Goal: Task Accomplishment & Management: Manage account settings

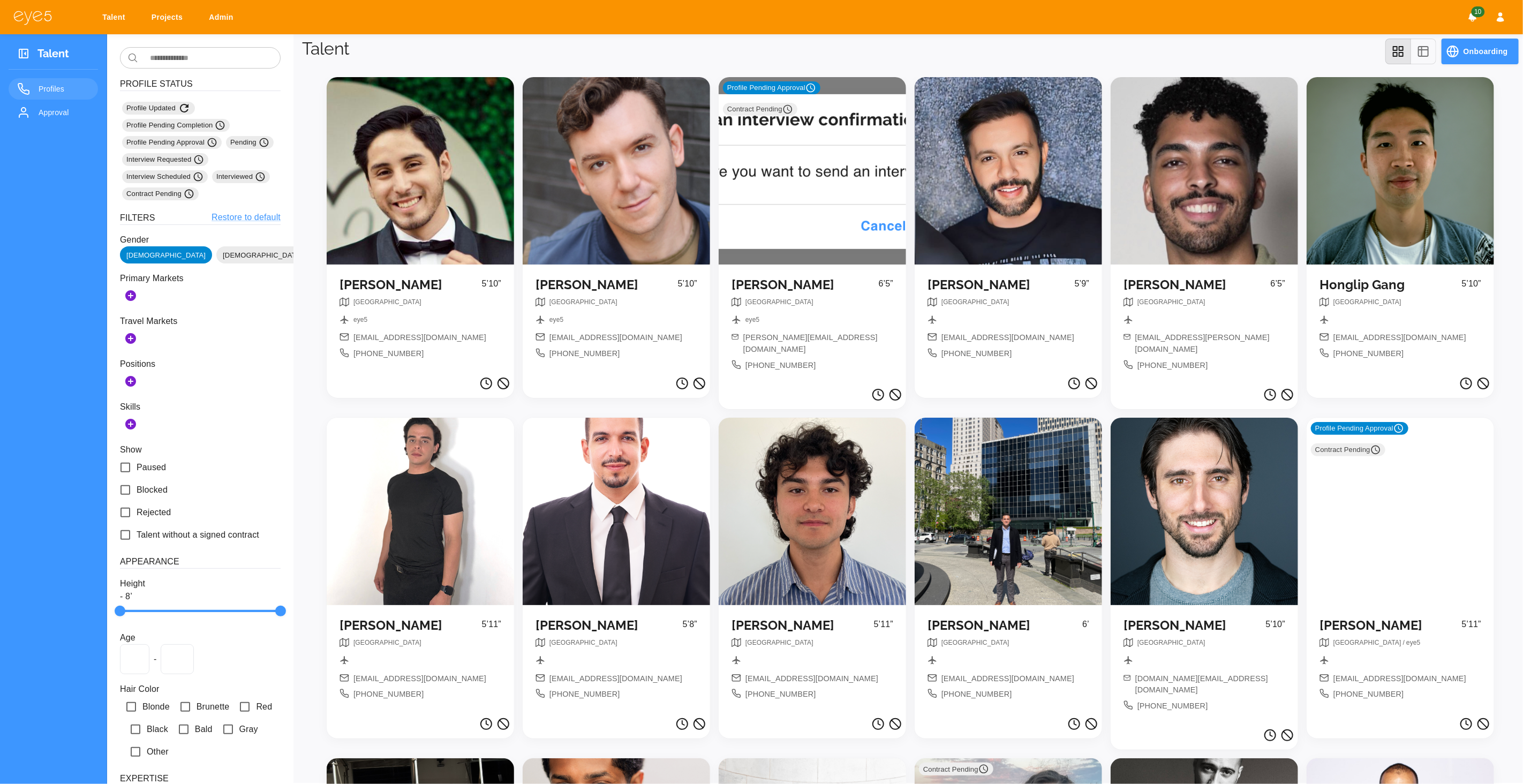
click at [428, 115] on div at bounding box center [421, 171] width 187 height 187
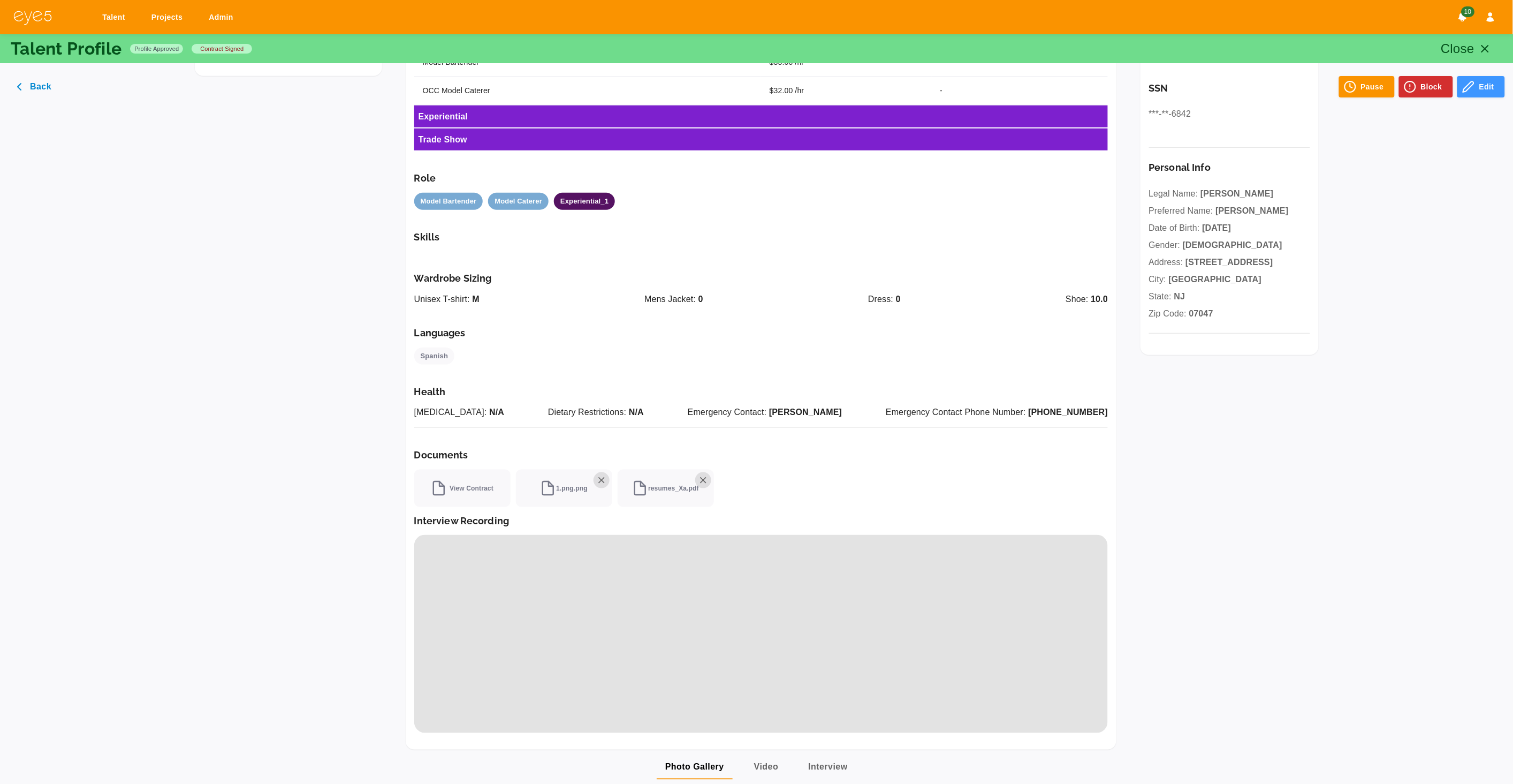
scroll to position [367, 0]
click at [173, 18] on link "Projects" at bounding box center [169, 17] width 49 height 20
select select "*"
select select "**"
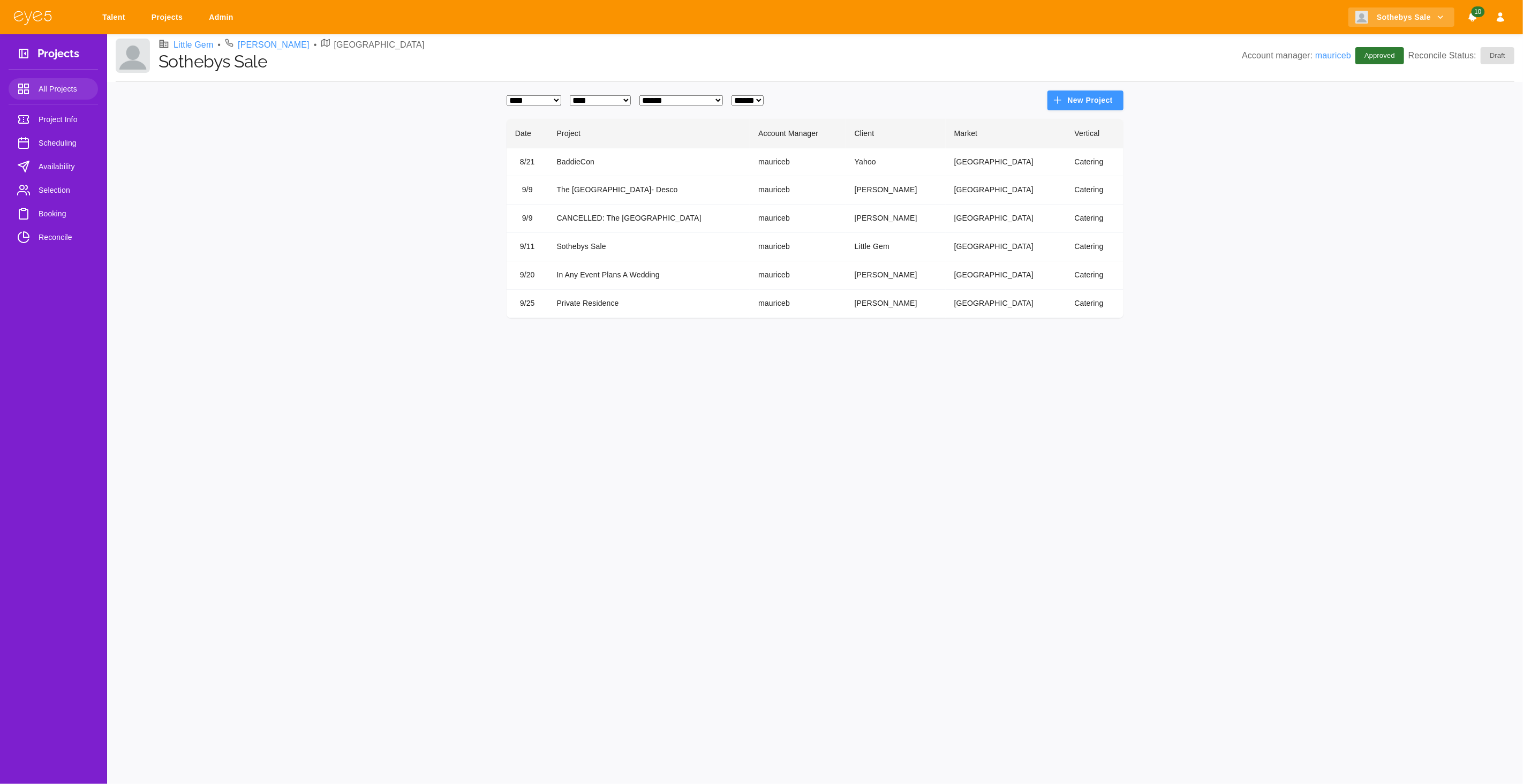
click at [687, 103] on select "**********" at bounding box center [681, 100] width 84 height 11
select select "*"
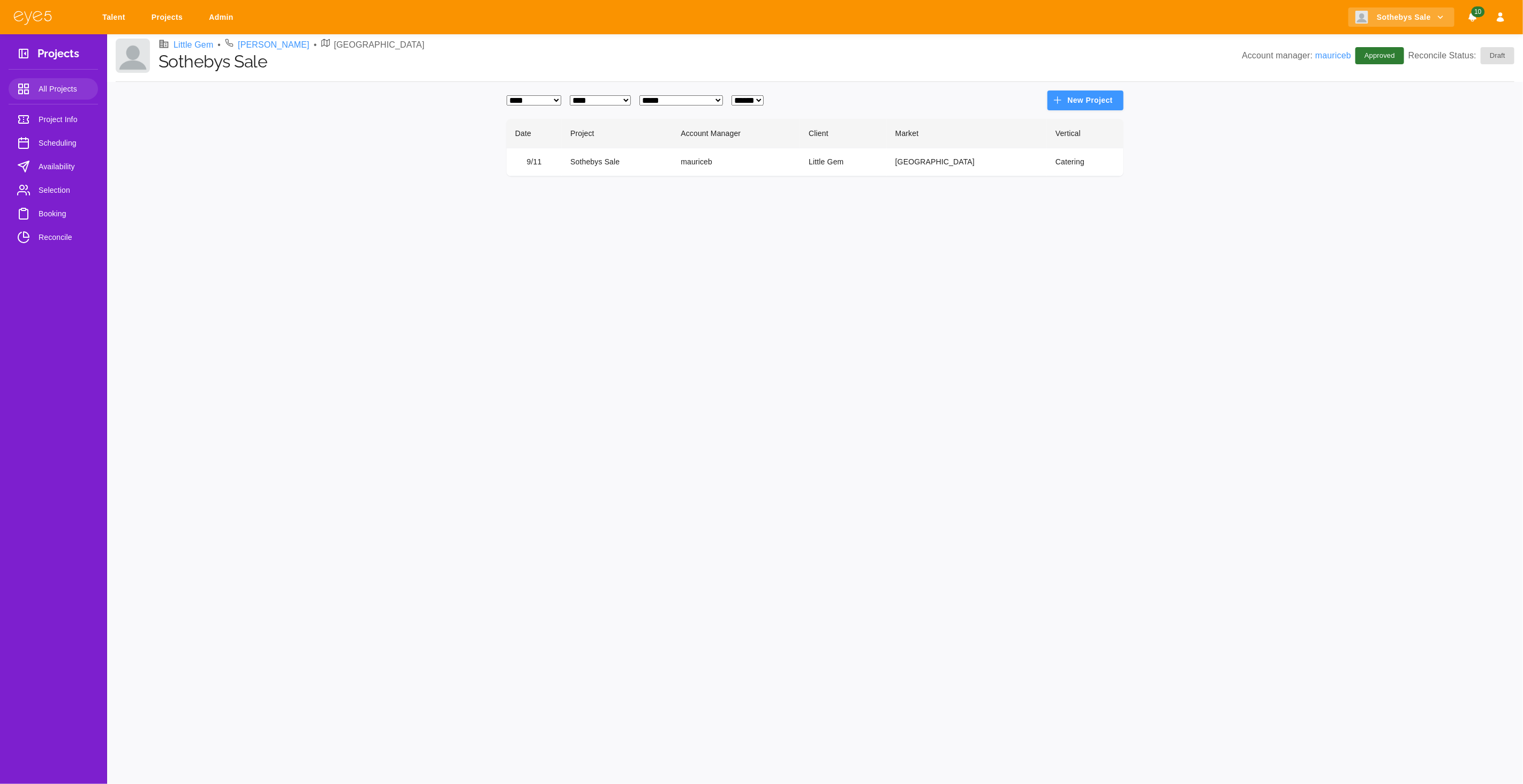
click at [628, 155] on td "Sothebys Sale" at bounding box center [616, 161] width 110 height 28
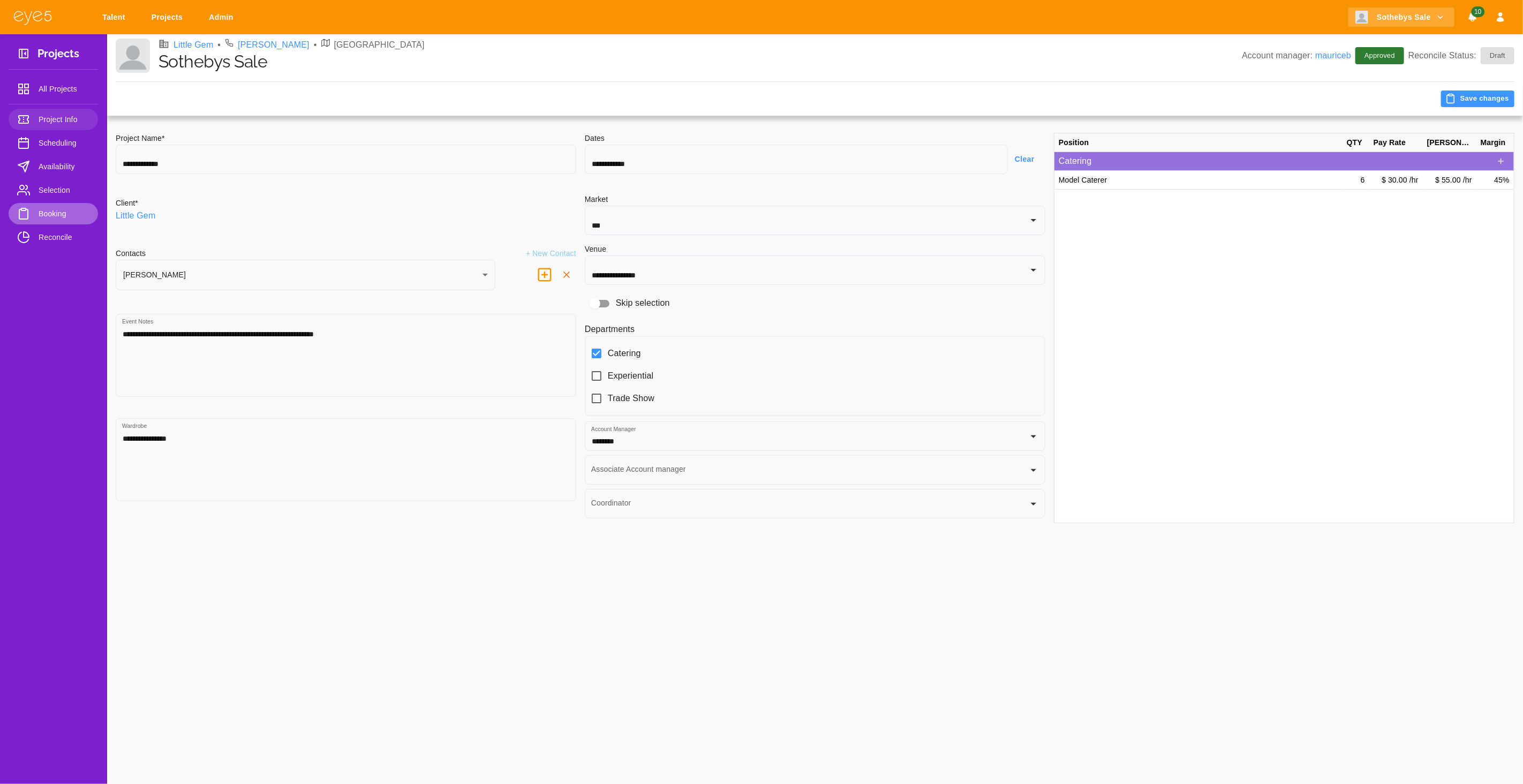
click at [41, 208] on span "Booking" at bounding box center [64, 213] width 51 height 13
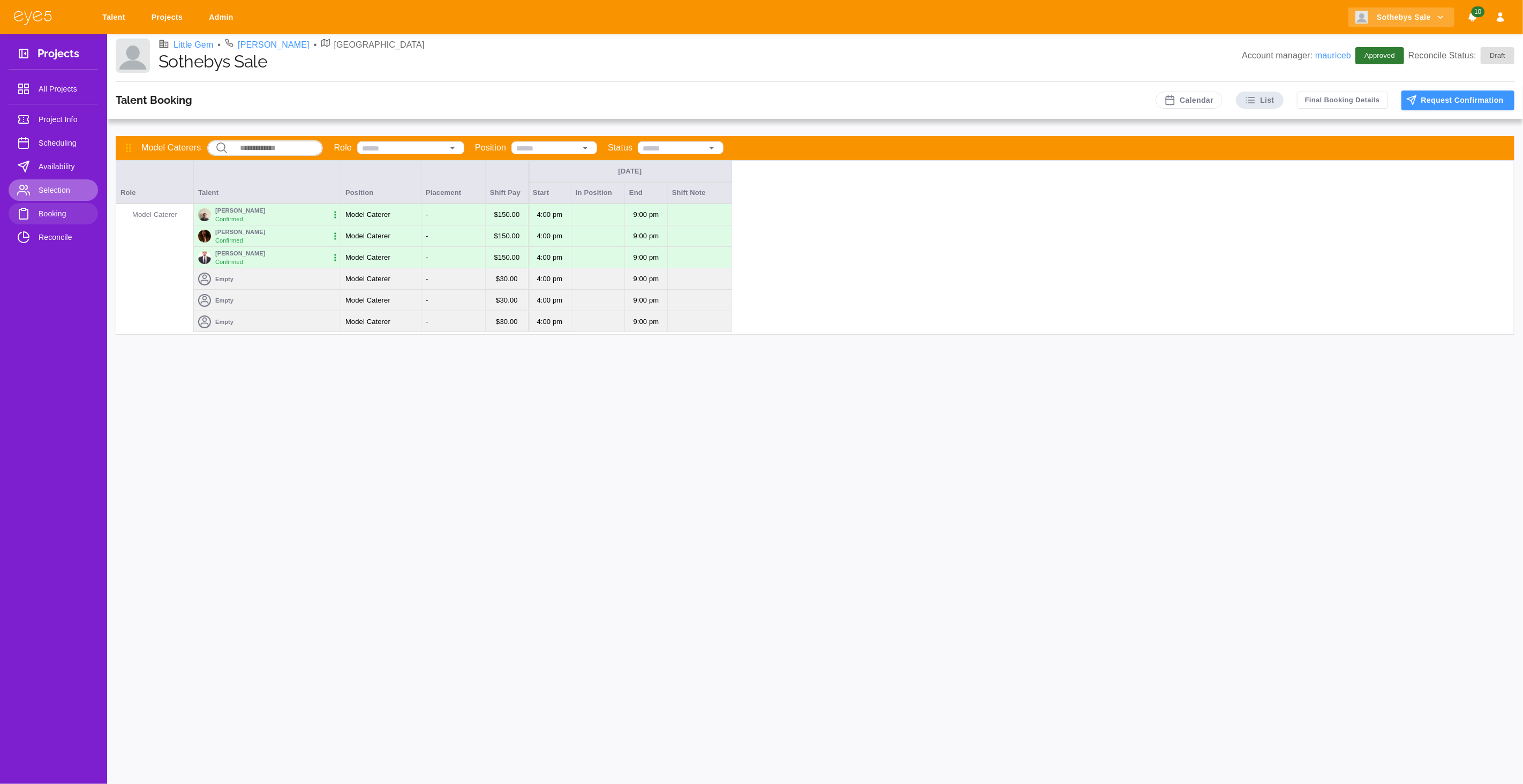
click at [72, 191] on span "Selection" at bounding box center [64, 189] width 51 height 13
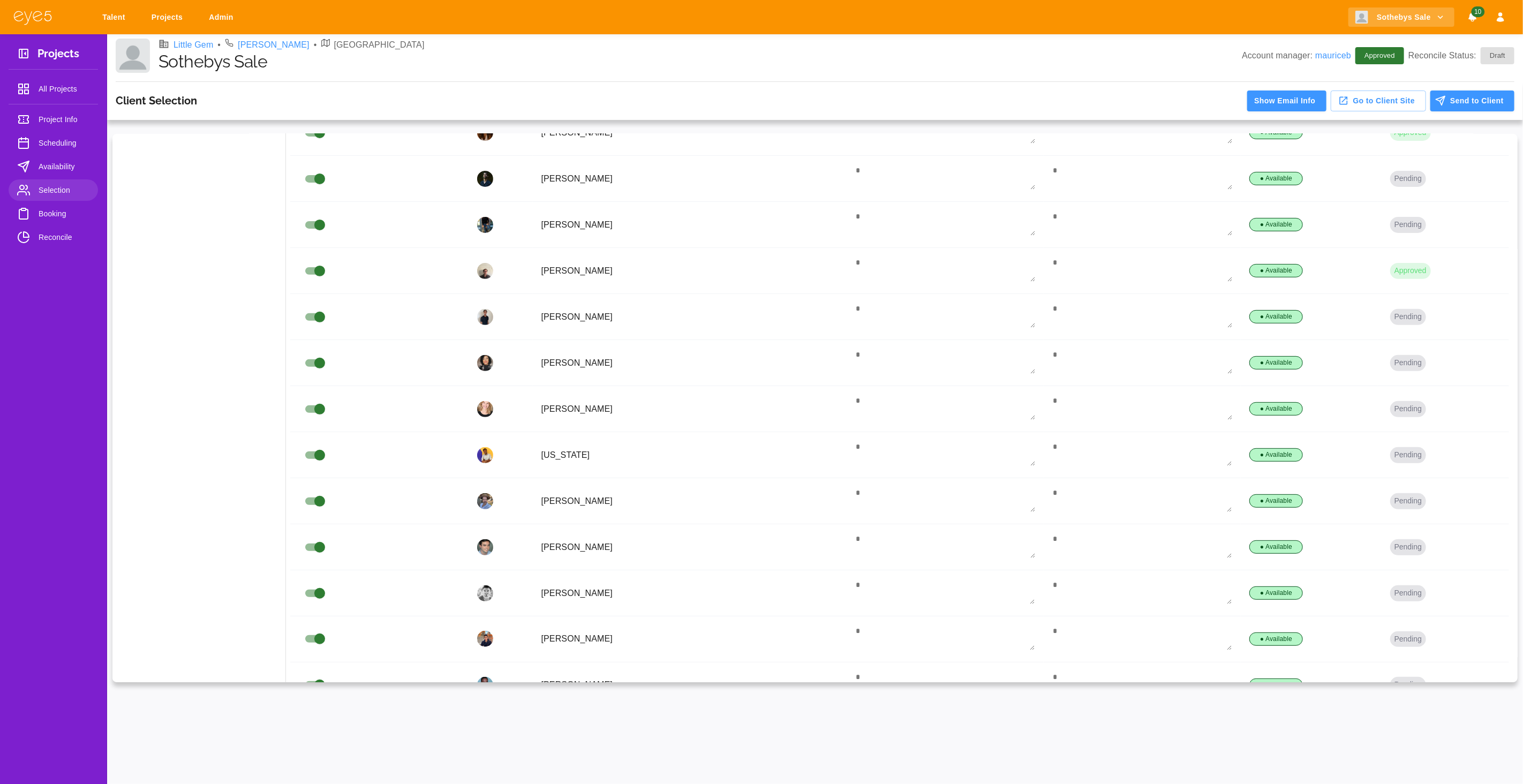
scroll to position [323, 0]
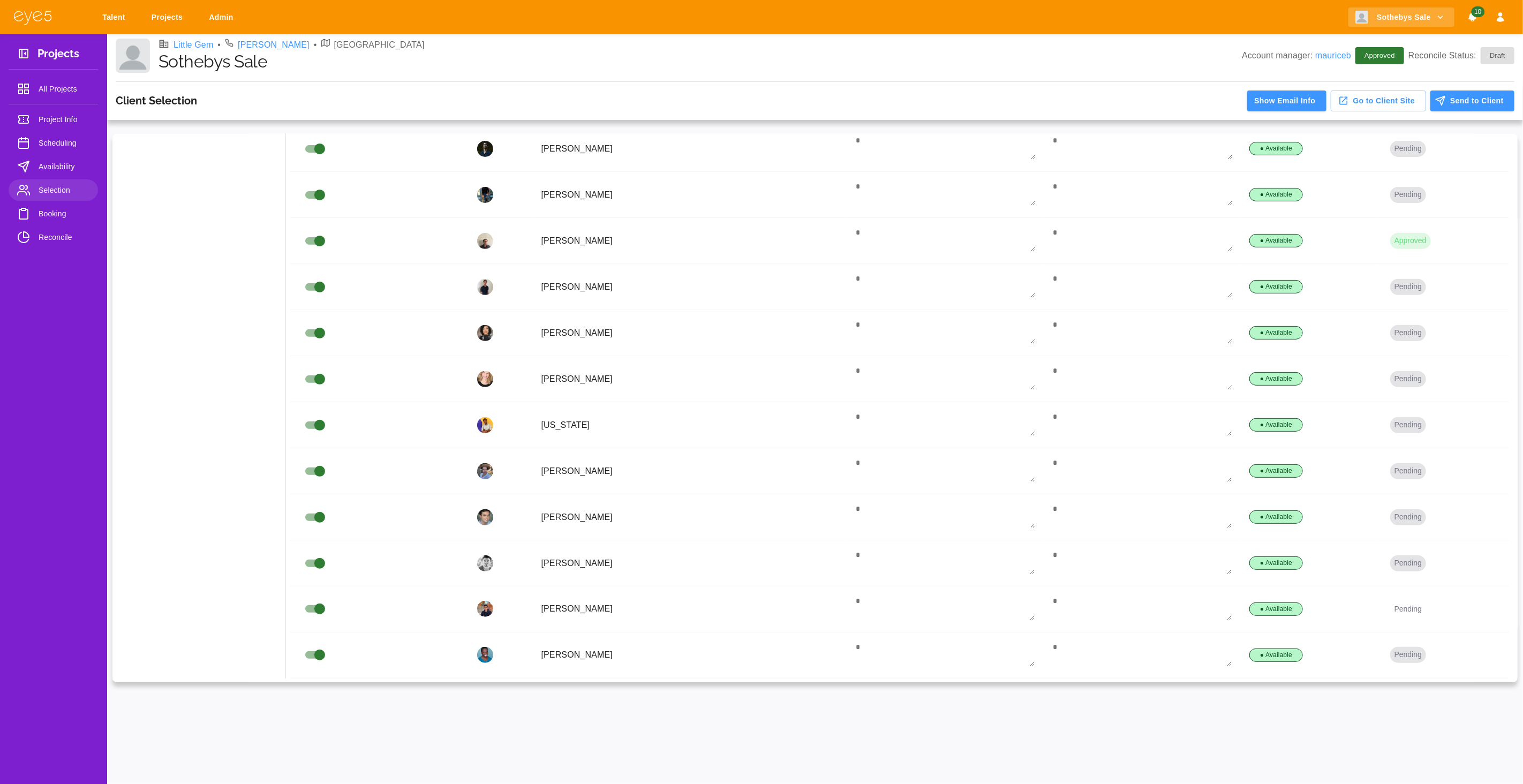
click at [1390, 610] on button "Pending" at bounding box center [1407, 608] width 36 height 16
click at [1392, 631] on li "Manually Approve" at bounding box center [1412, 627] width 87 height 19
click at [45, 220] on span "Booking" at bounding box center [64, 213] width 51 height 13
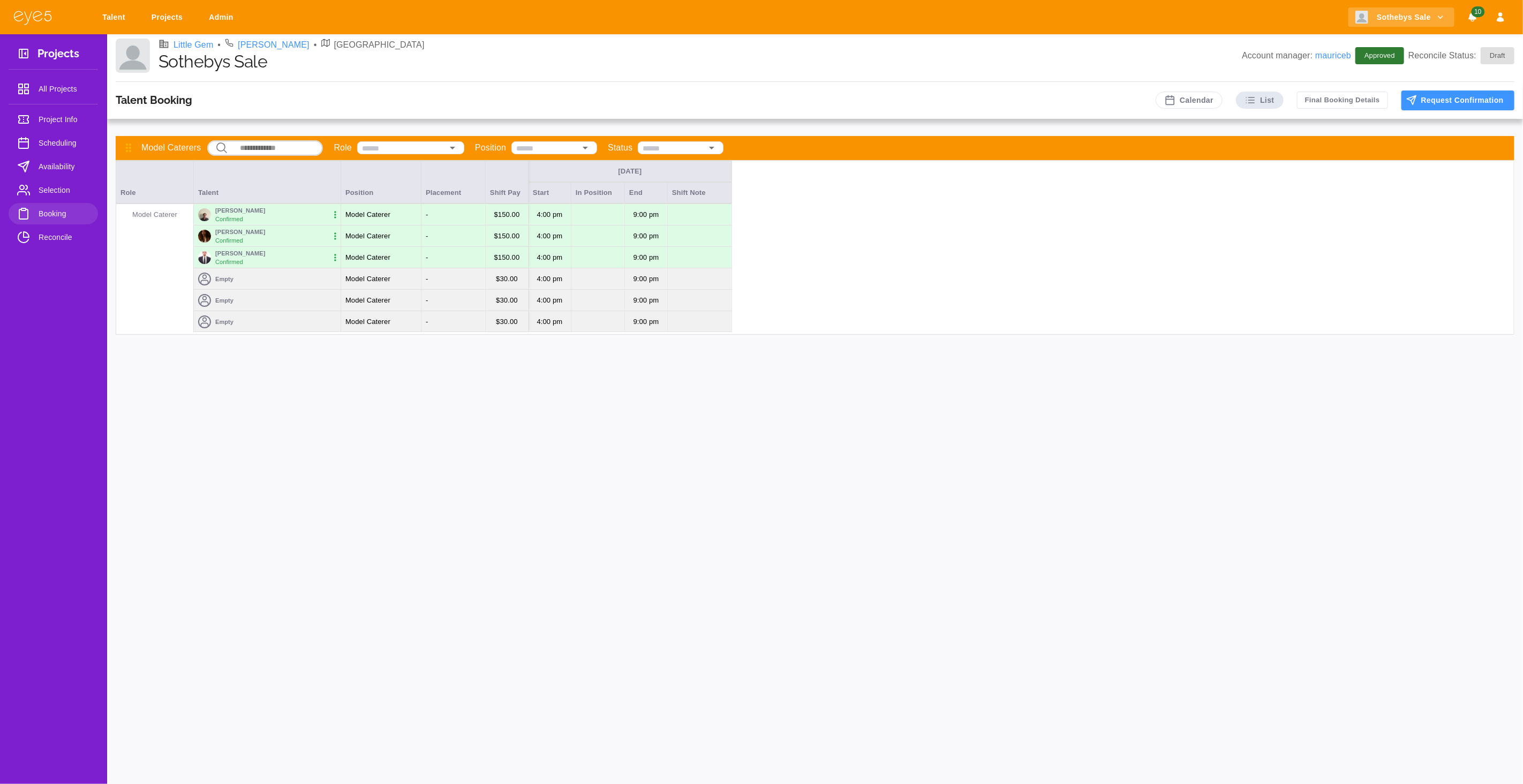
click at [159, 97] on h3 "Talent Booking" at bounding box center [153, 99] width 76 height 13
click at [181, 95] on h3 "Talent Booking" at bounding box center [153, 99] width 76 height 13
click at [62, 191] on span "Selection" at bounding box center [64, 189] width 51 height 13
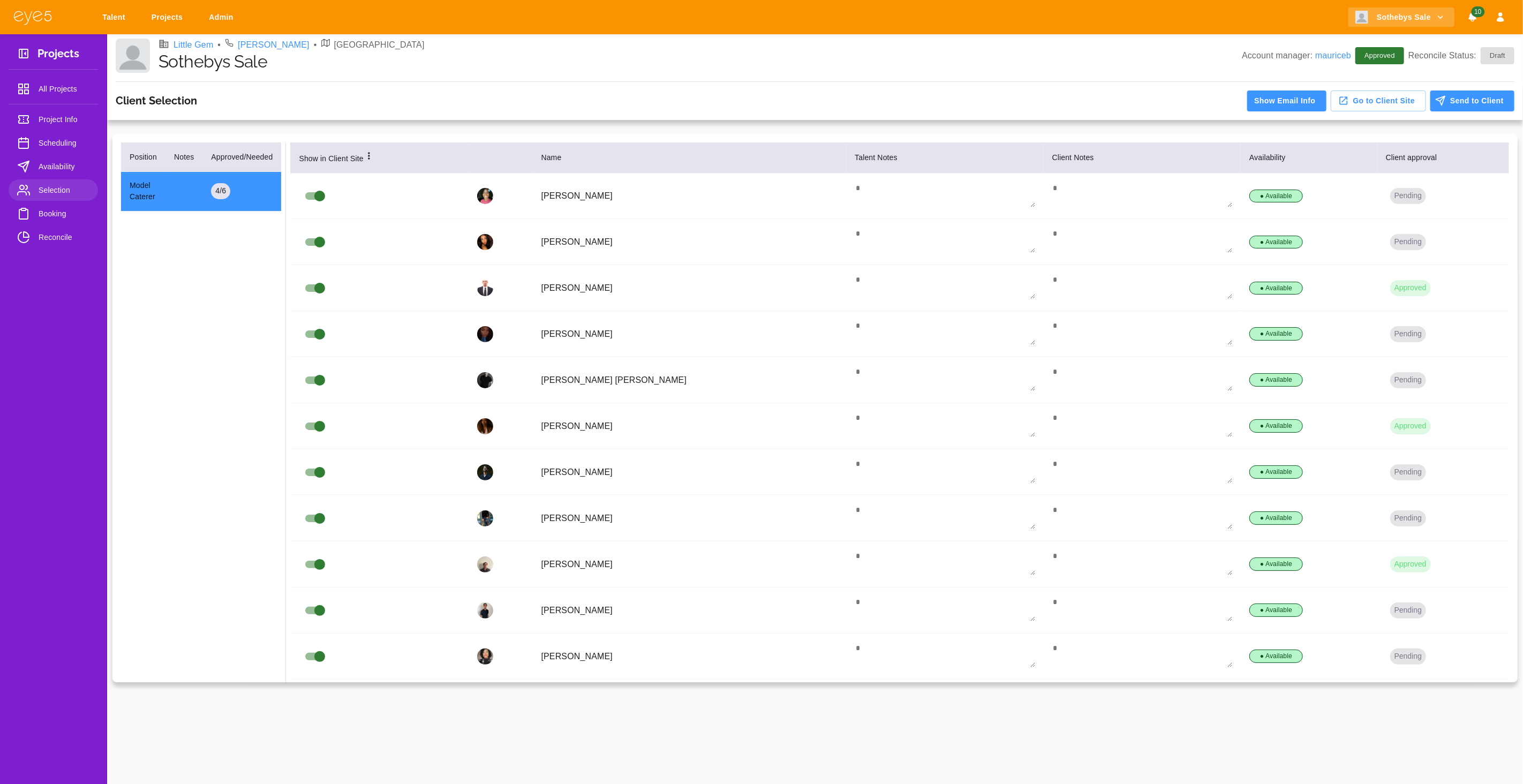
click at [59, 211] on span "Booking" at bounding box center [64, 213] width 51 height 13
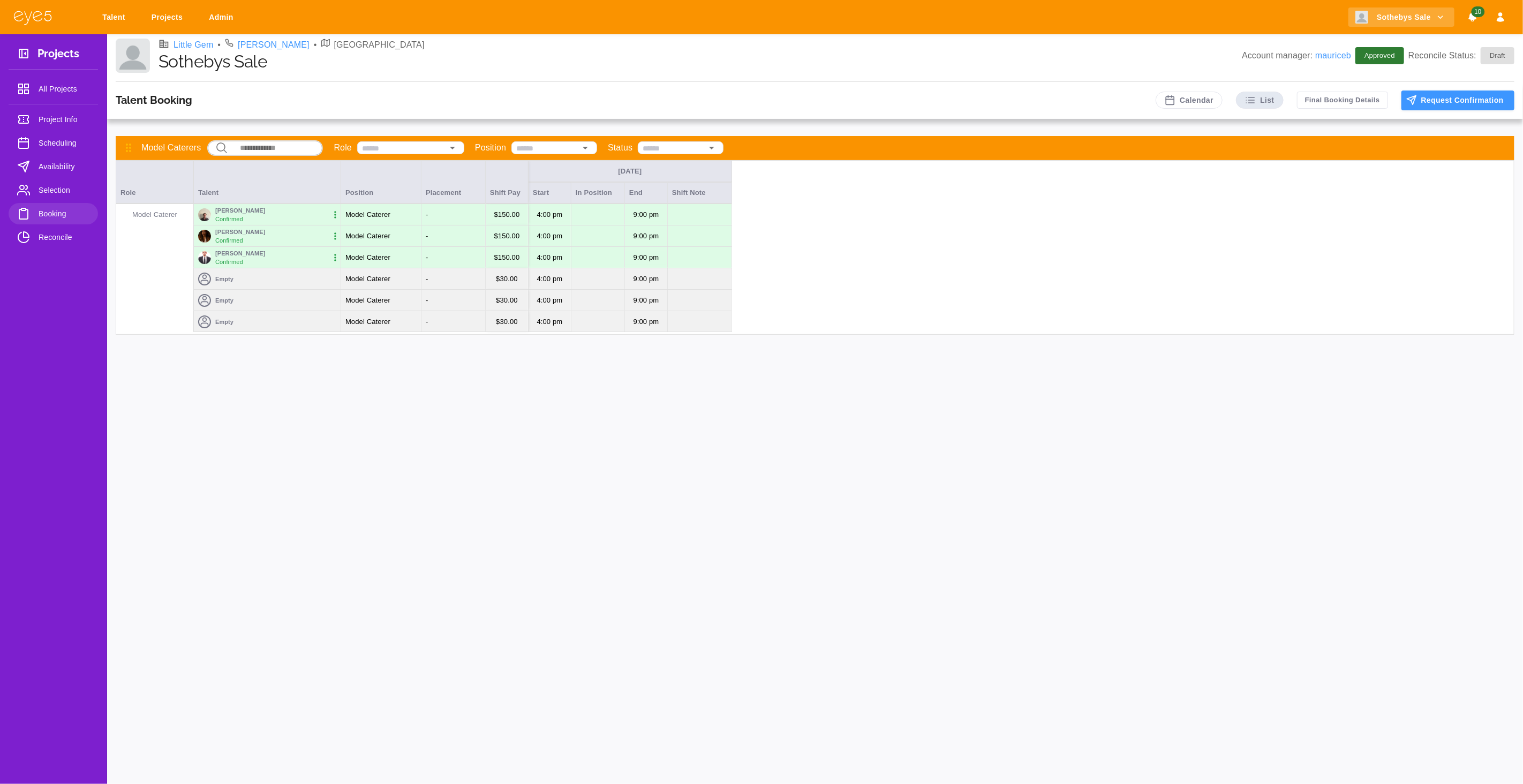
click at [177, 103] on h3 "Talent Booking" at bounding box center [153, 99] width 76 height 13
click at [180, 100] on h3 "Talent Booking" at bounding box center [153, 99] width 76 height 13
click at [290, 278] on div "Empty" at bounding box center [267, 279] width 147 height 21
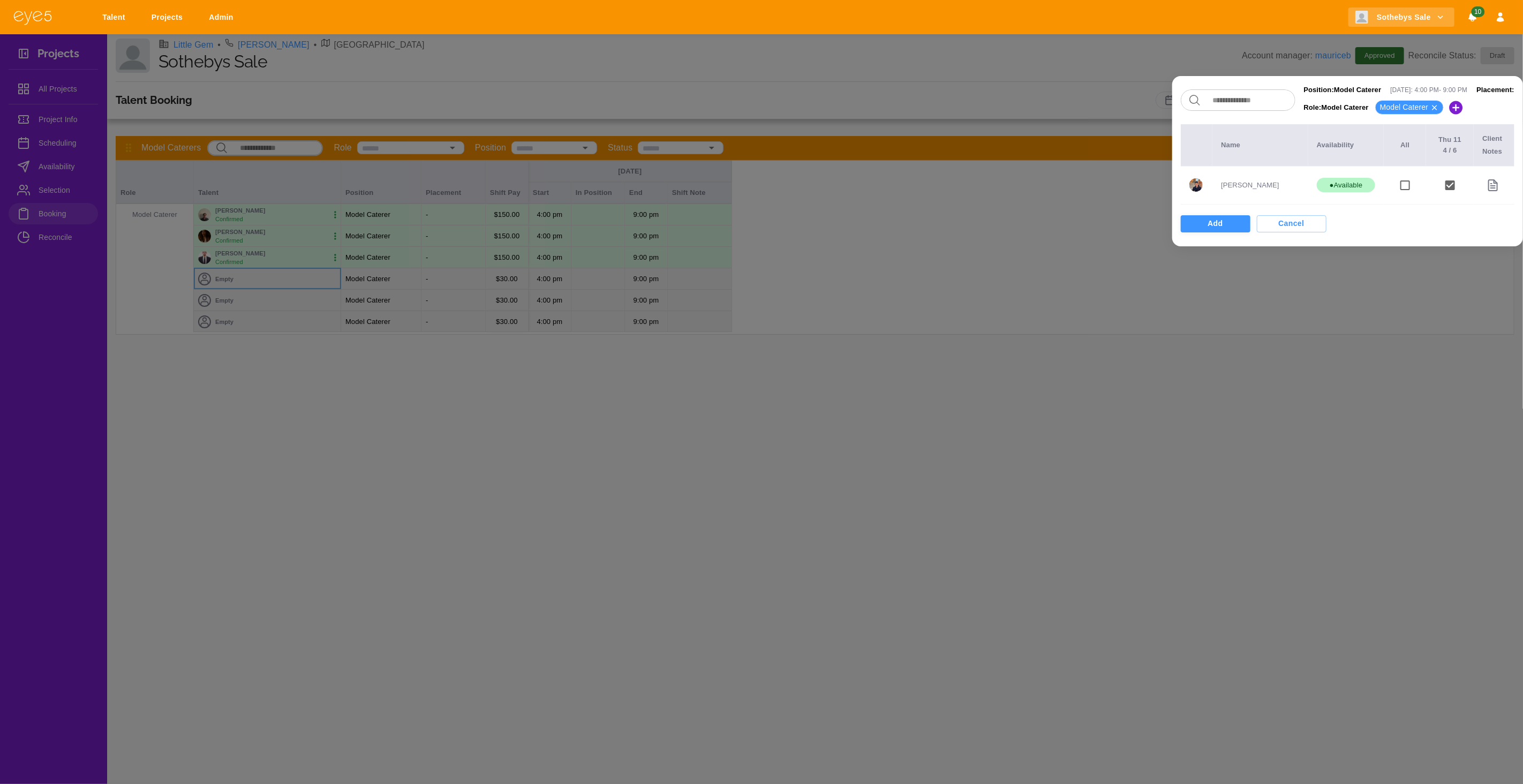
click at [1183, 224] on button "Add" at bounding box center [1215, 224] width 69 height 17
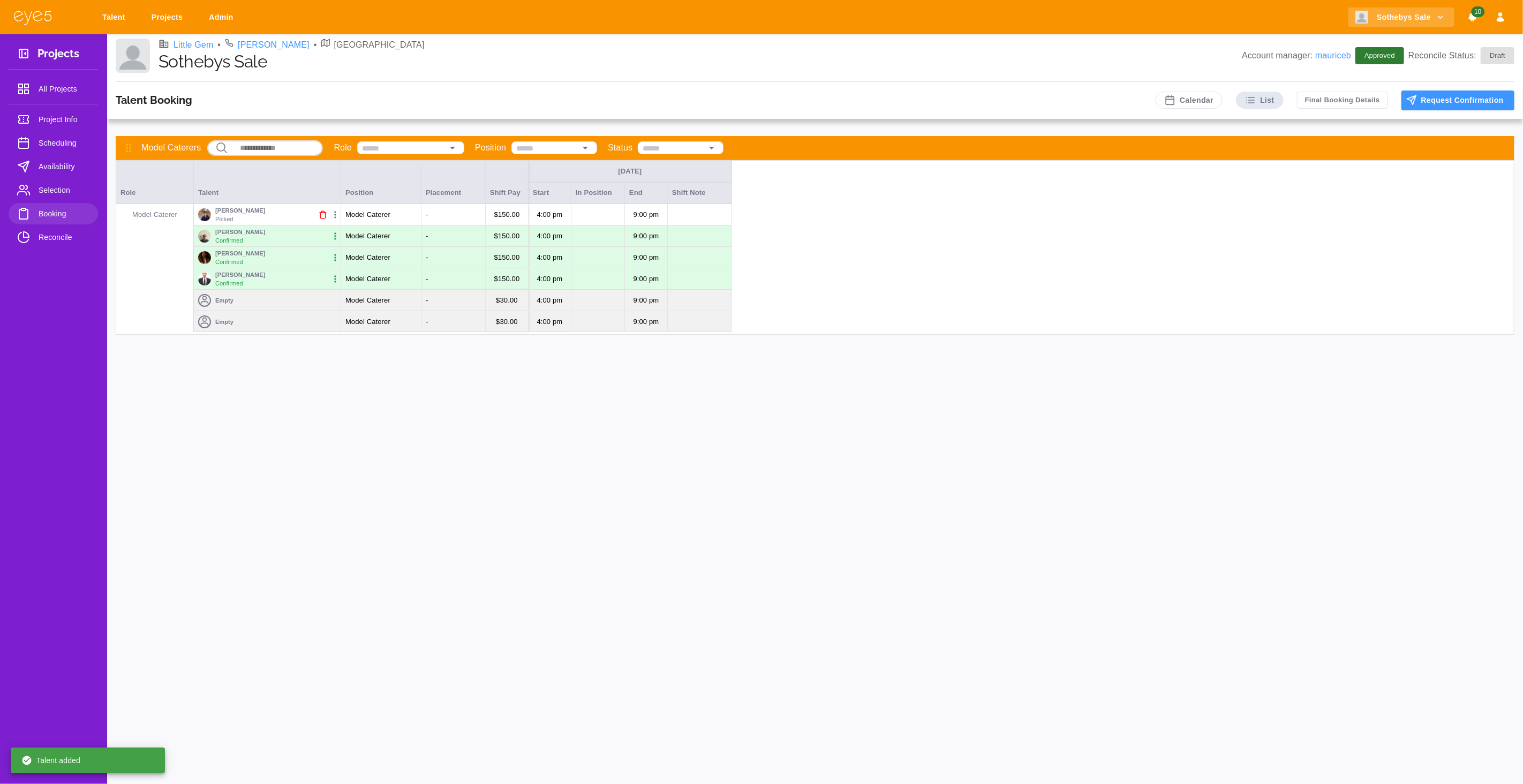
click at [335, 218] on icon "button" at bounding box center [335, 214] width 2 height 7
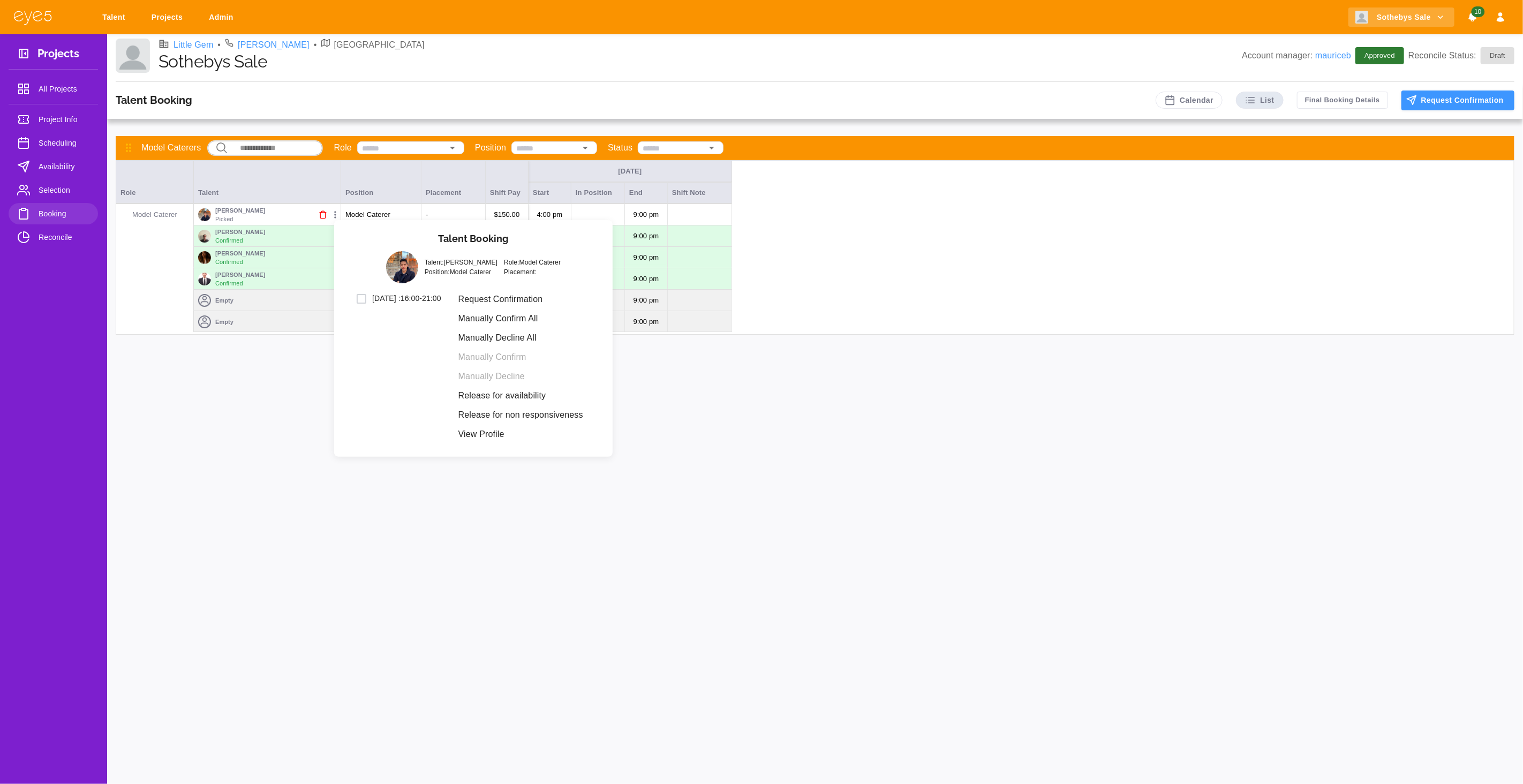
click at [530, 303] on li "Request Confirmation" at bounding box center [520, 299] width 142 height 19
